Goal: Transaction & Acquisition: Purchase product/service

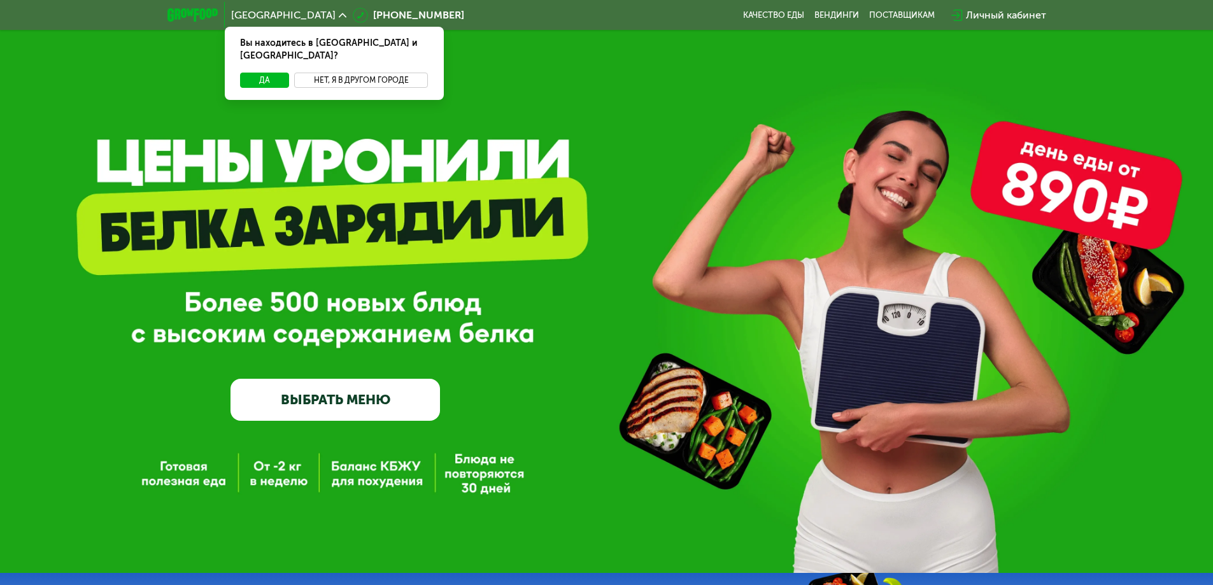
click at [350, 73] on button "Нет, я в другом городе" at bounding box center [361, 80] width 134 height 15
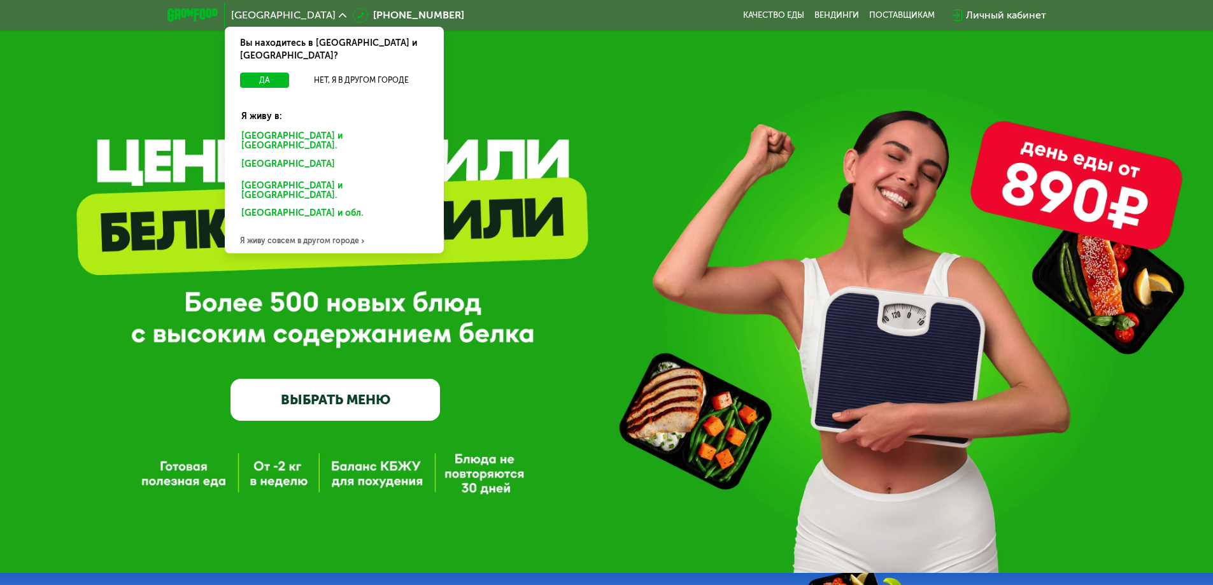
click at [290, 156] on div "[GEOGRAPHIC_DATA] и [GEOGRAPHIC_DATA]." at bounding box center [331, 166] width 199 height 20
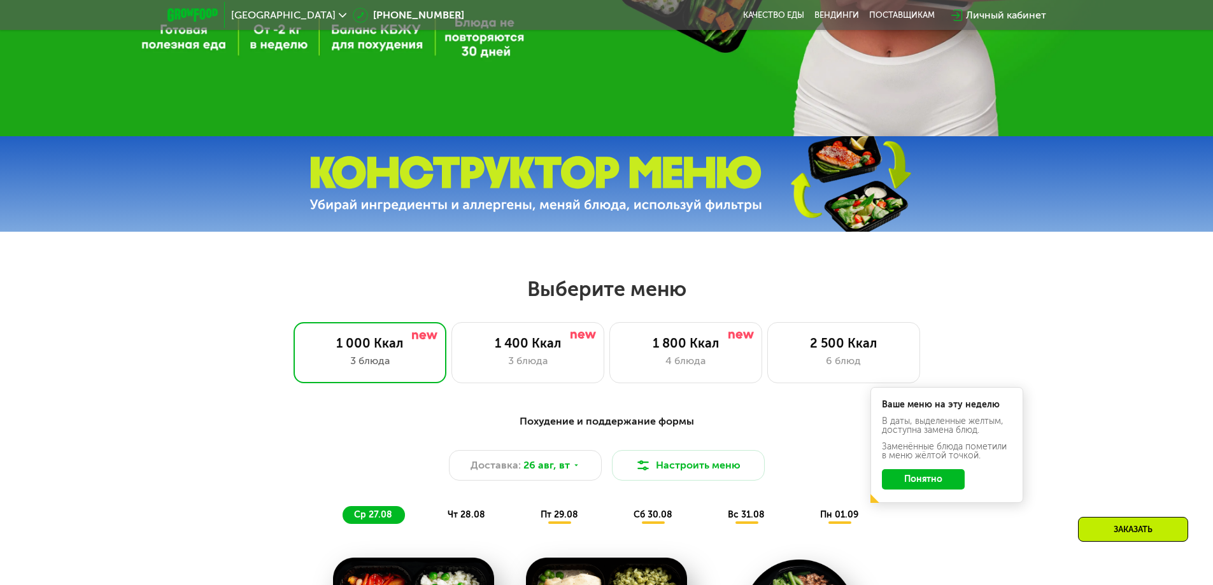
scroll to position [509, 0]
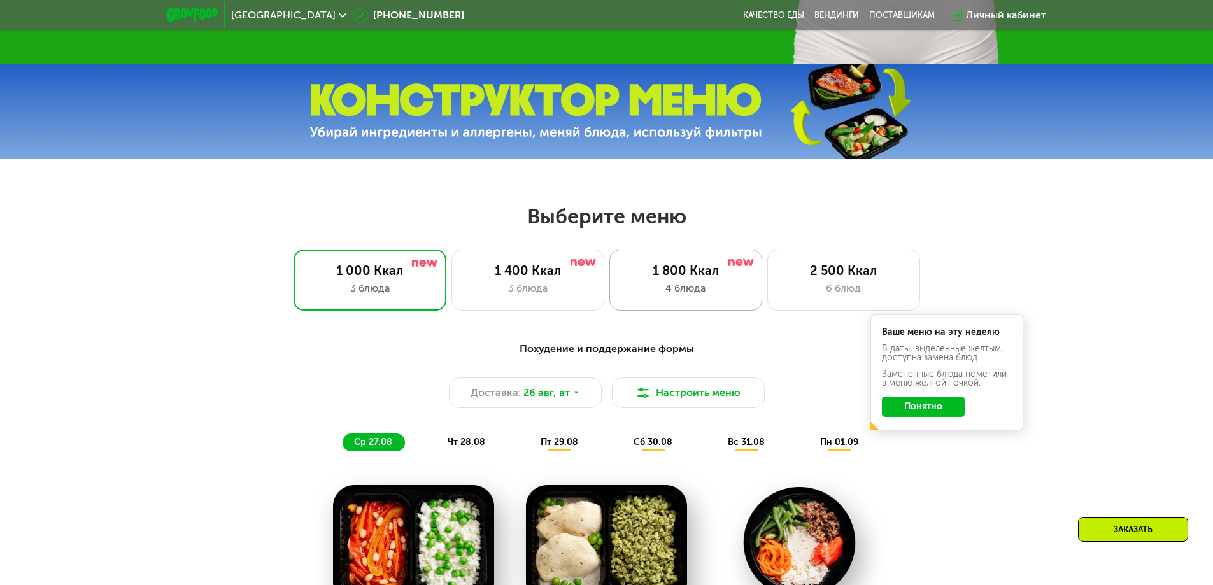
click at [722, 274] on div "1 800 Ккал" at bounding box center [686, 270] width 126 height 15
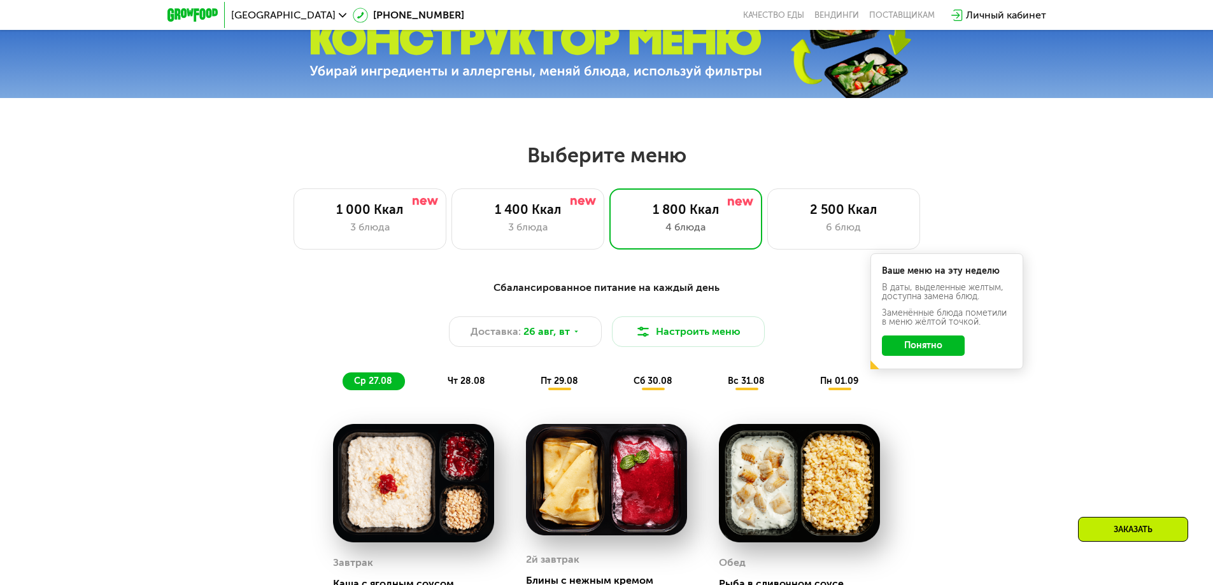
scroll to position [573, 0]
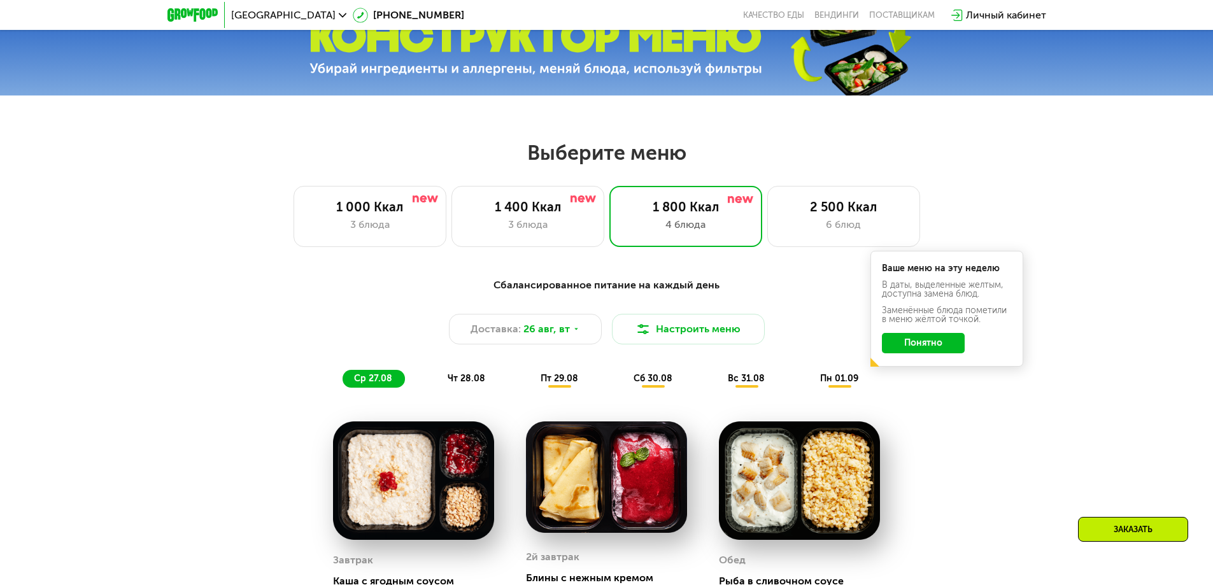
click at [1141, 530] on div "Заказать" at bounding box center [1133, 529] width 110 height 25
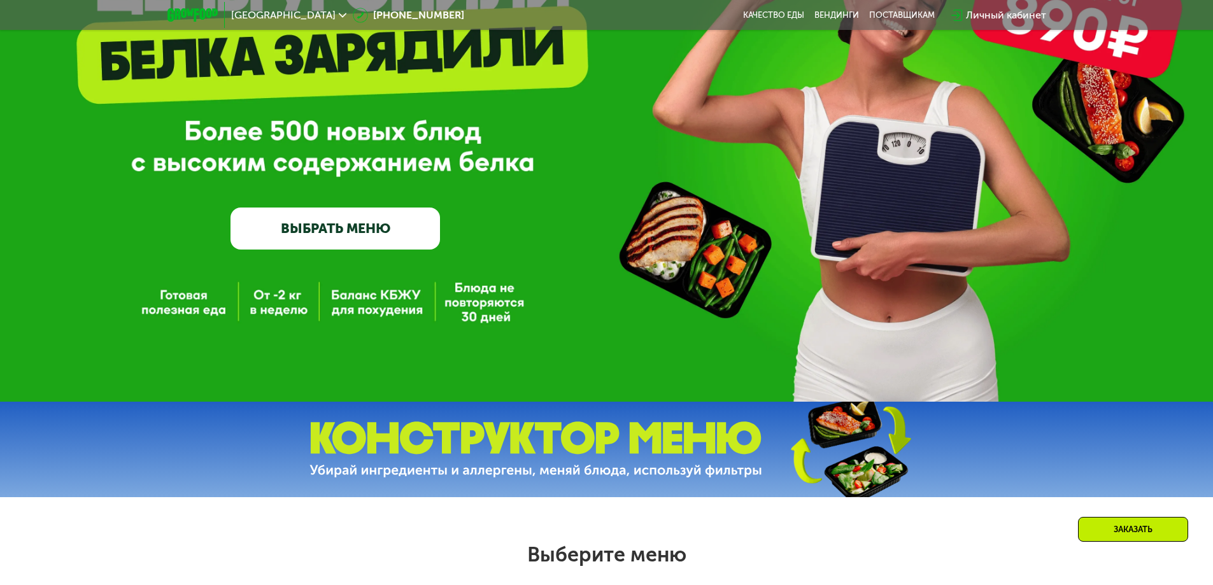
scroll to position [255, 0]
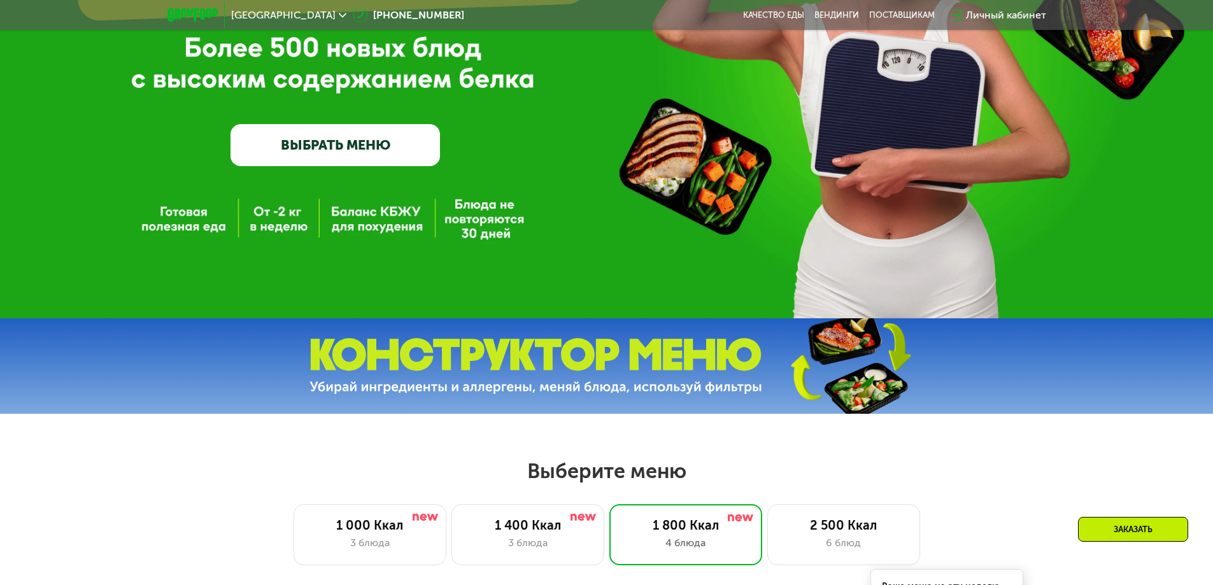
click at [367, 226] on div "GrowFood — доставка правильного питания ВЫБРАТЬ МЕНЮ" at bounding box center [606, 31] width 1213 height 573
click at [376, 153] on link "ВЫБРАТЬ МЕНЮ" at bounding box center [336, 145] width 210 height 42
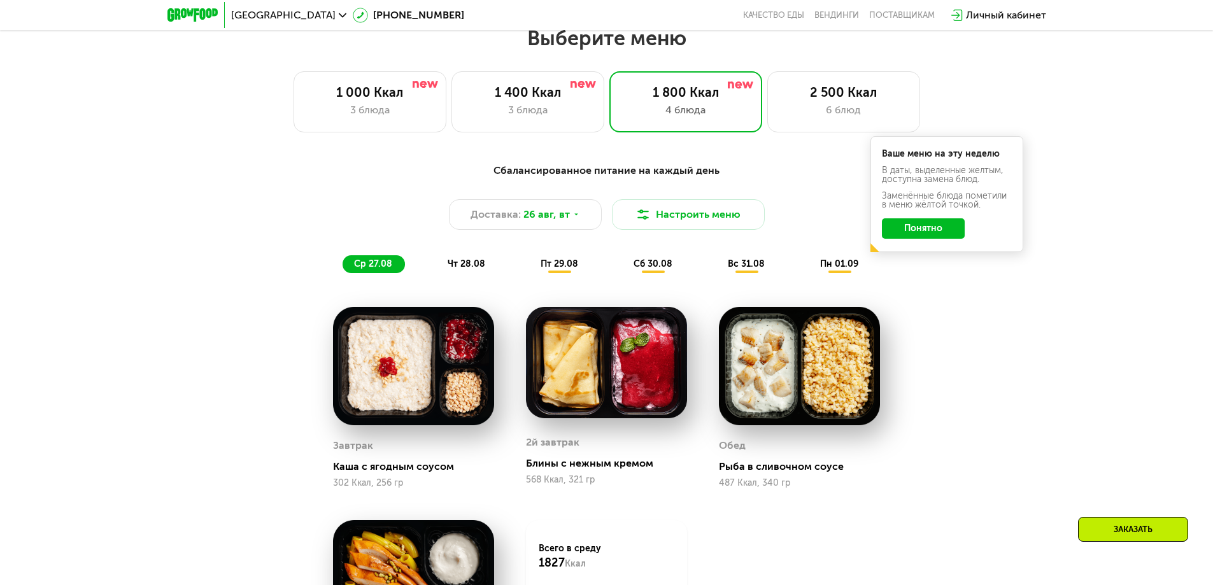
scroll to position [815, 0]
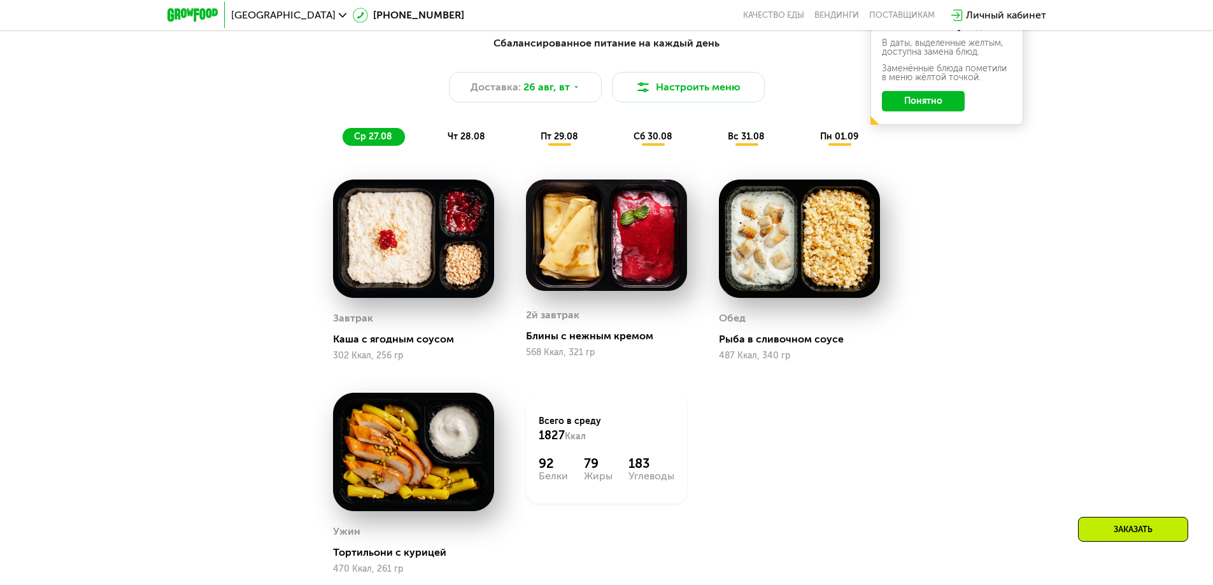
click at [1124, 538] on div "Заказать" at bounding box center [1133, 529] width 110 height 25
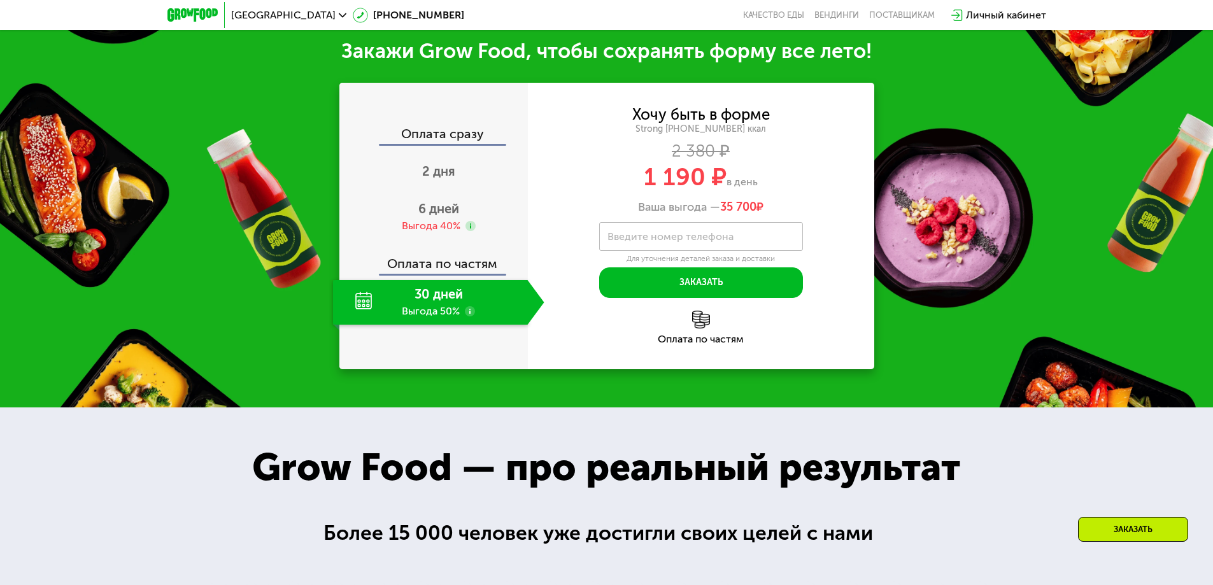
scroll to position [1479, 0]
